Goal: Complete application form

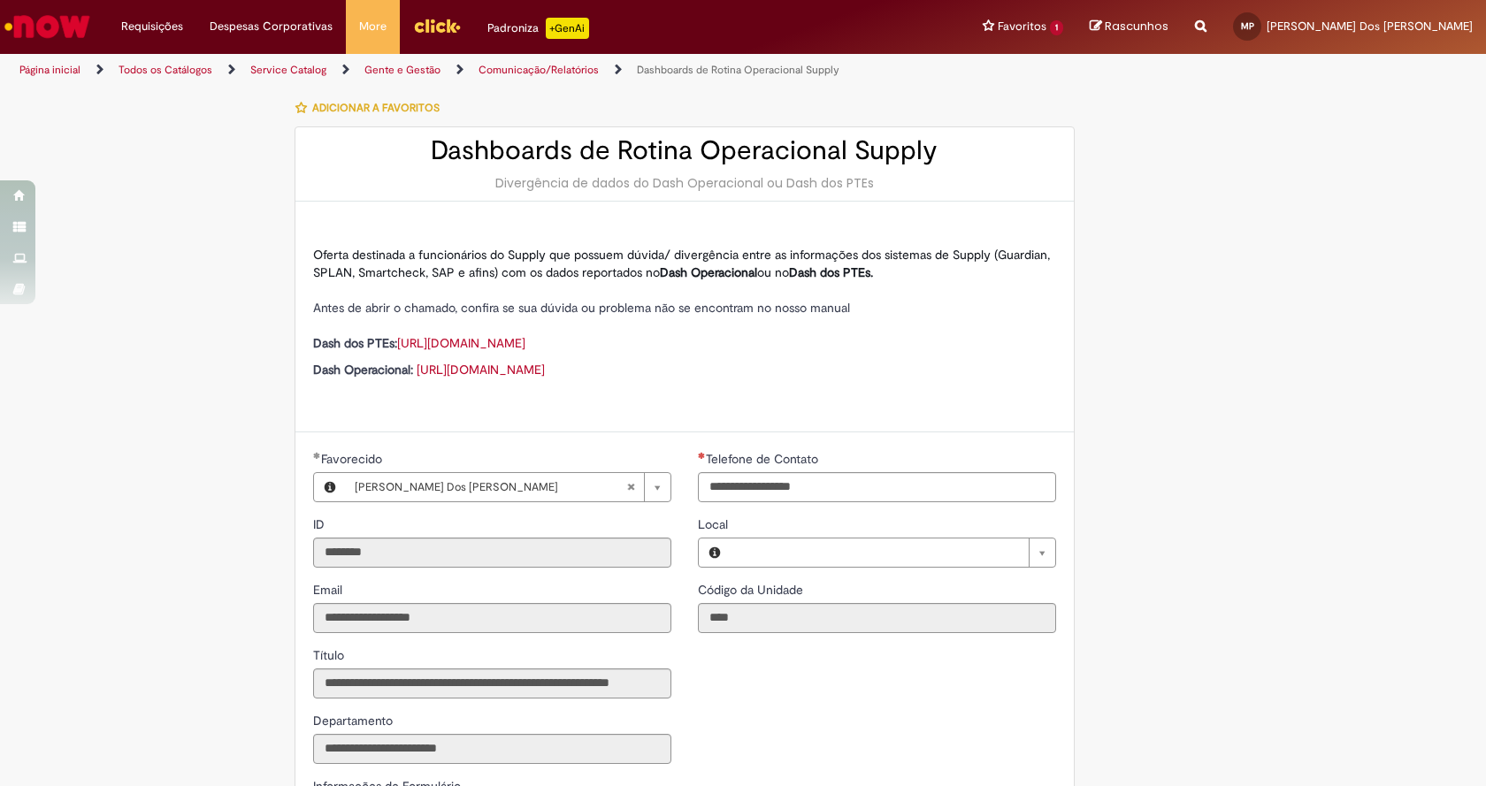
type input "**********"
click at [1273, 372] on div "LupiAssist +GenAI Digite a sua dúvida ou escolha uma opção a seguir ****** Oi, …" at bounding box center [743, 780] width 1486 height 1385
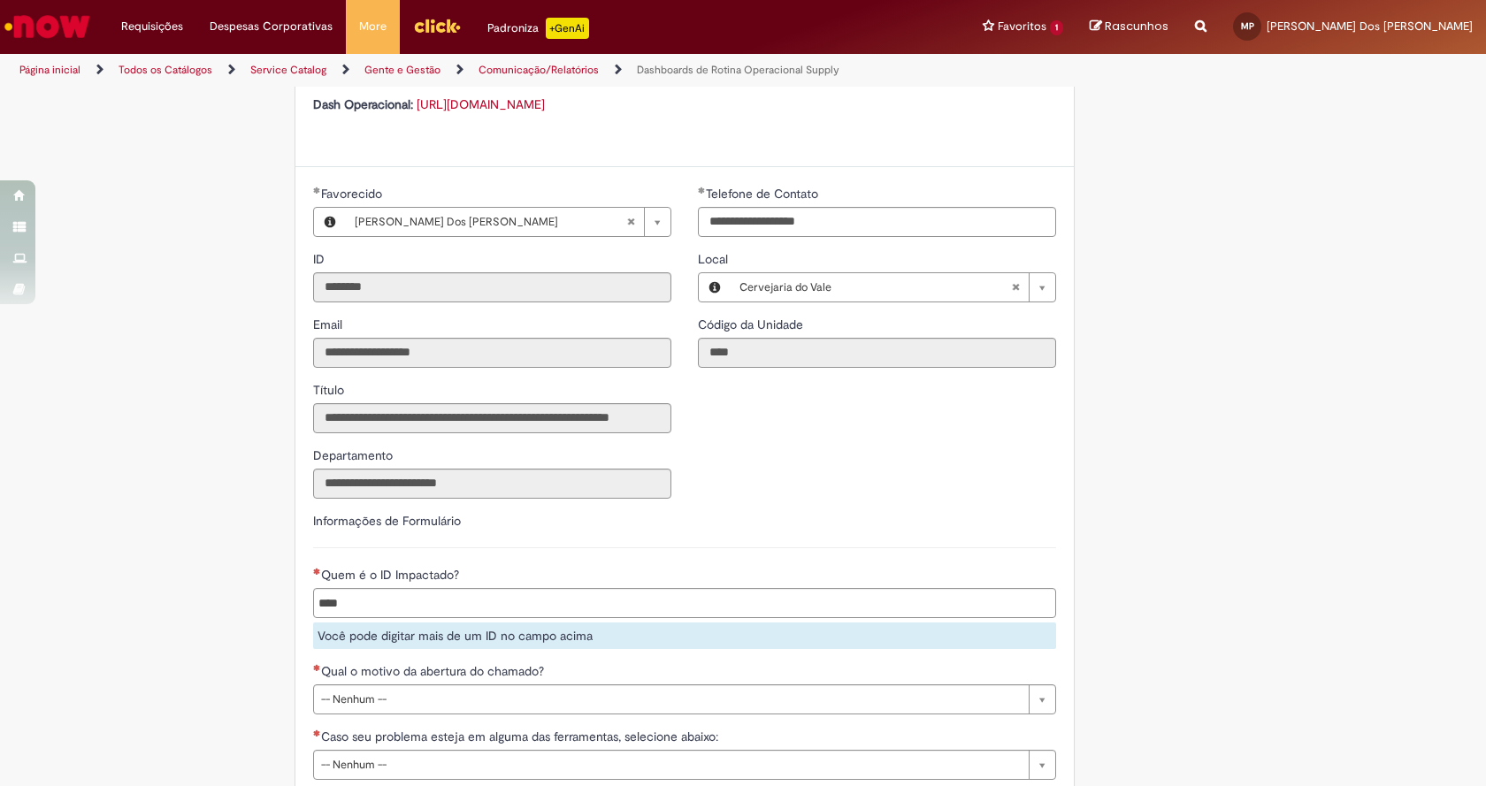
scroll to position [354, 0]
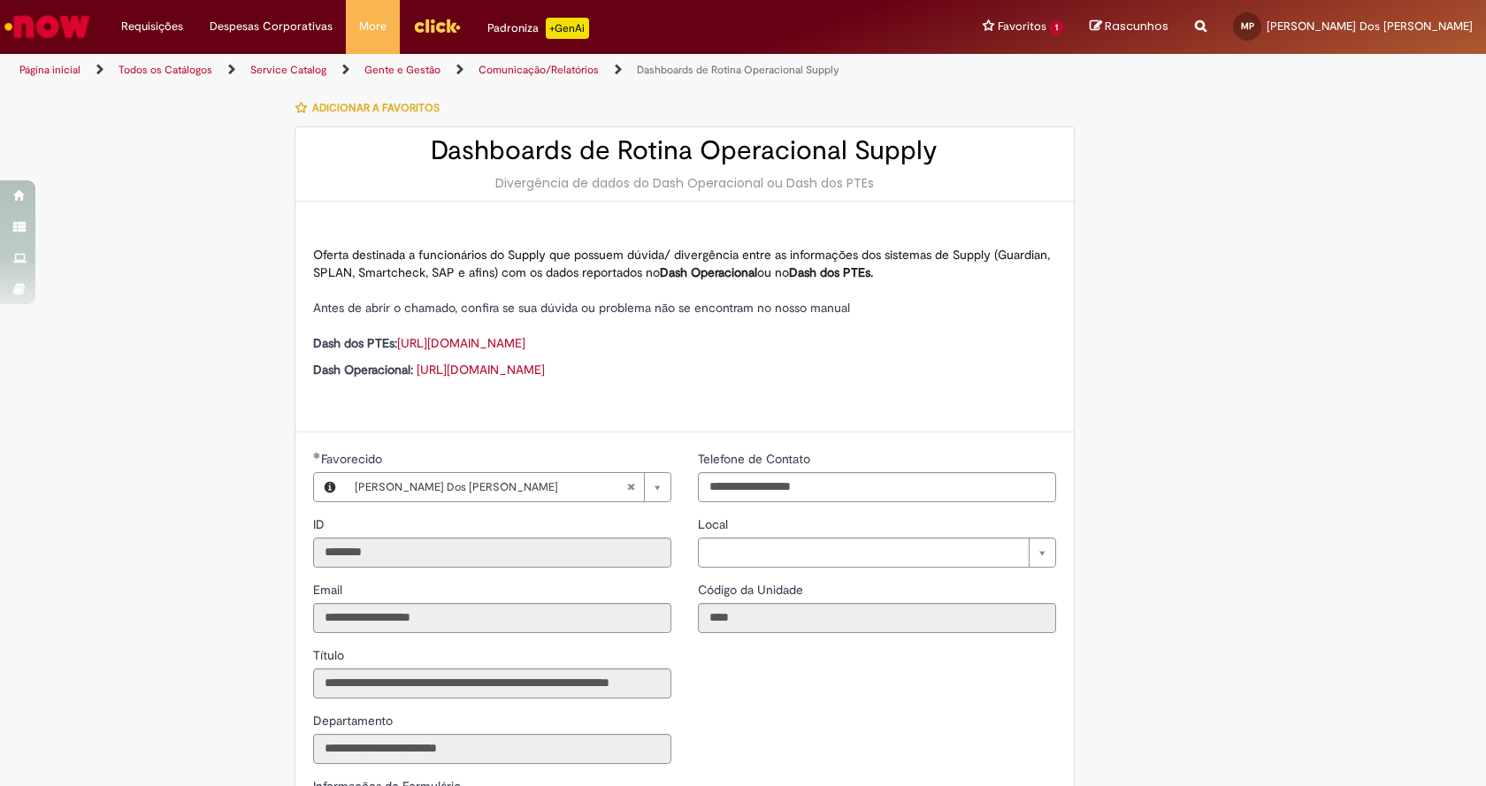
type input "**********"
